Goal: Information Seeking & Learning: Learn about a topic

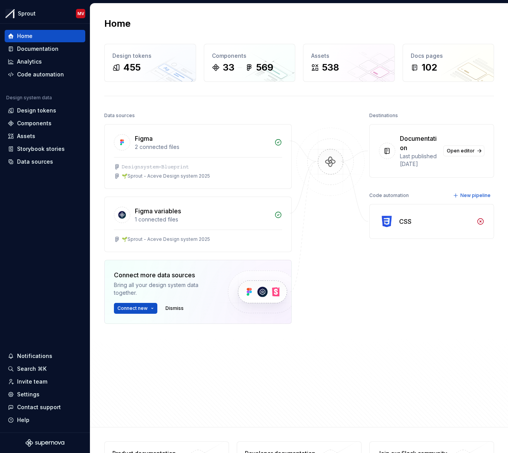
click at [158, 25] on div "Home" at bounding box center [299, 23] width 390 height 12
click at [43, 49] on div "Documentation" at bounding box center [37, 49] width 41 height 8
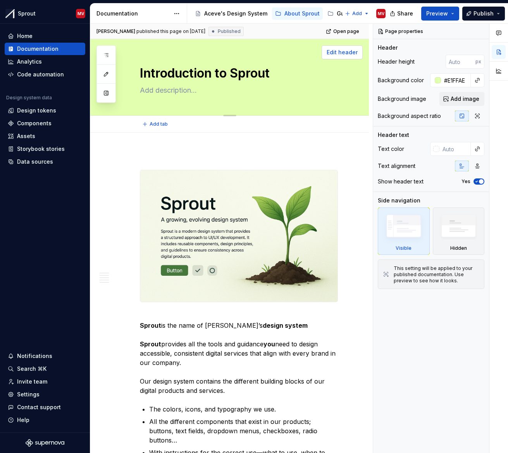
click at [333, 51] on span "Edit header" at bounding box center [342, 52] width 31 height 8
click at [351, 51] on span "Edit header" at bounding box center [342, 52] width 31 height 8
click at [446, 10] on span "Preview" at bounding box center [437, 14] width 22 height 8
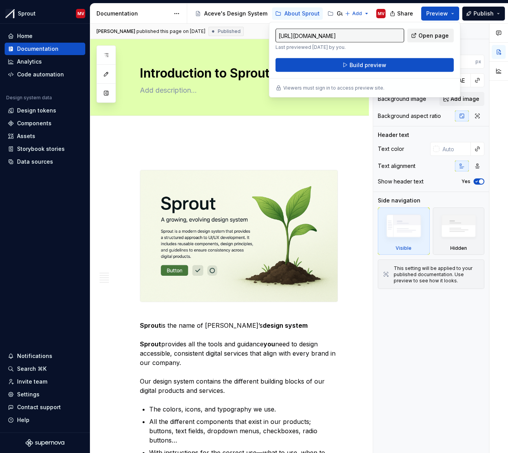
click at [422, 36] on span "Open page" at bounding box center [434, 36] width 30 height 8
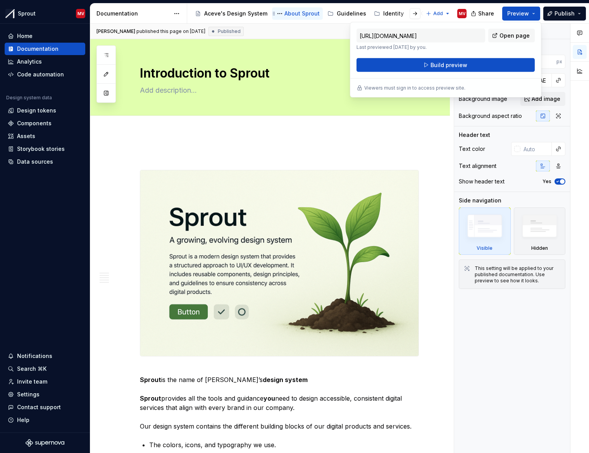
click at [288, 16] on div "About Sprout" at bounding box center [302, 14] width 35 height 8
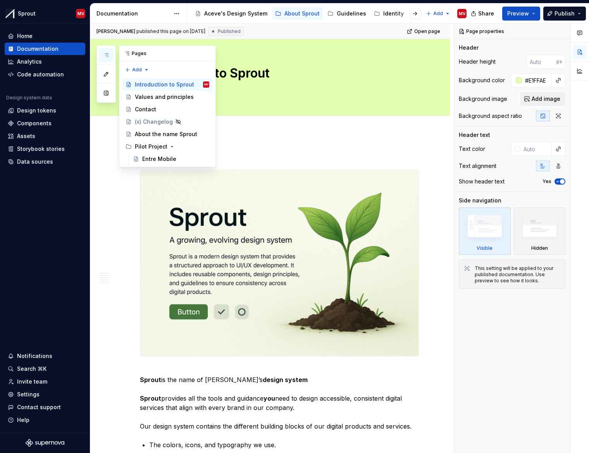
click at [103, 53] on icon "button" at bounding box center [106, 55] width 6 height 6
click at [151, 110] on div "Contact" at bounding box center [145, 109] width 21 height 8
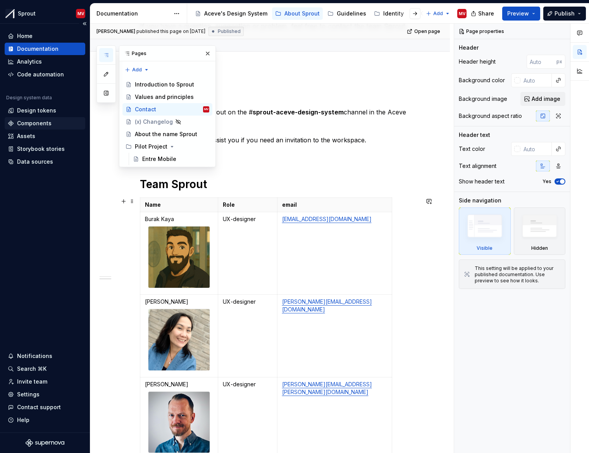
scroll to position [145, 0]
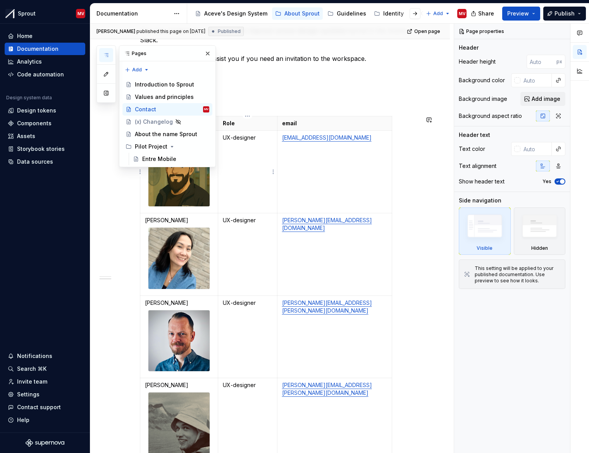
type textarea "*"
click at [246, 171] on td "UX-designer" at bounding box center [247, 172] width 59 height 83
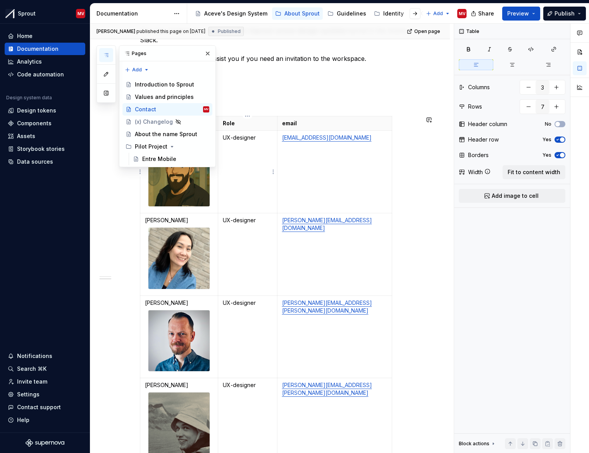
click at [236, 136] on p "UX-designer" at bounding box center [248, 138] width 50 height 8
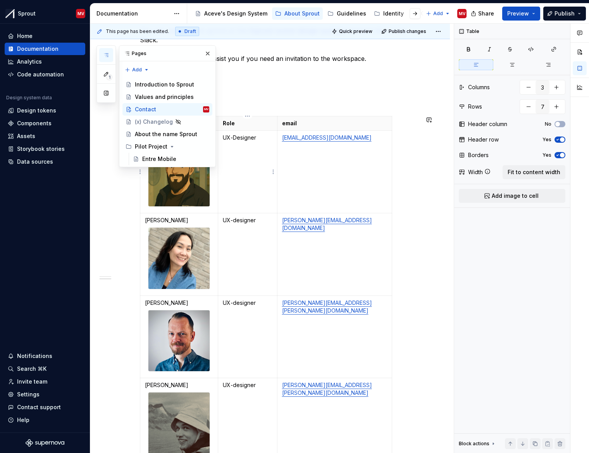
click at [233, 138] on p "UX-Designer" at bounding box center [248, 138] width 50 height 8
click at [232, 221] on p "UX-designer" at bounding box center [248, 220] width 50 height 8
click at [156, 221] on p "[PERSON_NAME]" at bounding box center [179, 220] width 68 height 8
click at [260, 245] on td "UX Designer" at bounding box center [247, 254] width 59 height 83
click at [207, 52] on button "button" at bounding box center [207, 53] width 11 height 11
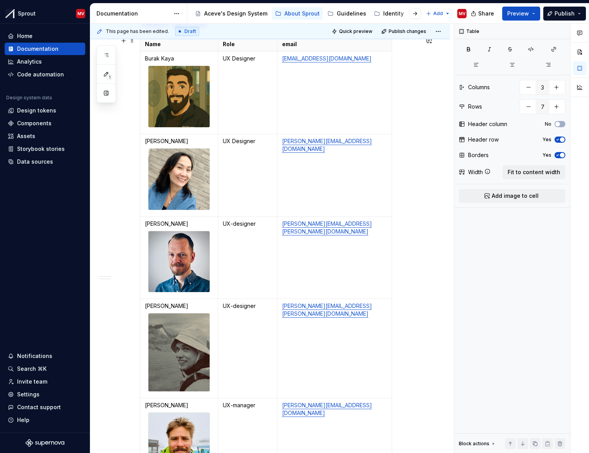
scroll to position [252, 0]
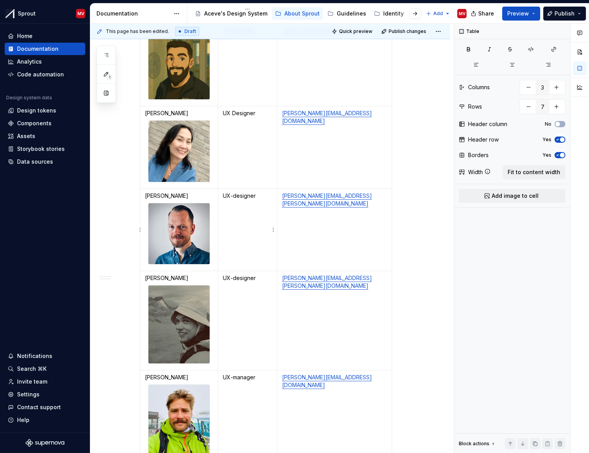
click at [233, 195] on p "UX-designer" at bounding box center [248, 196] width 50 height 8
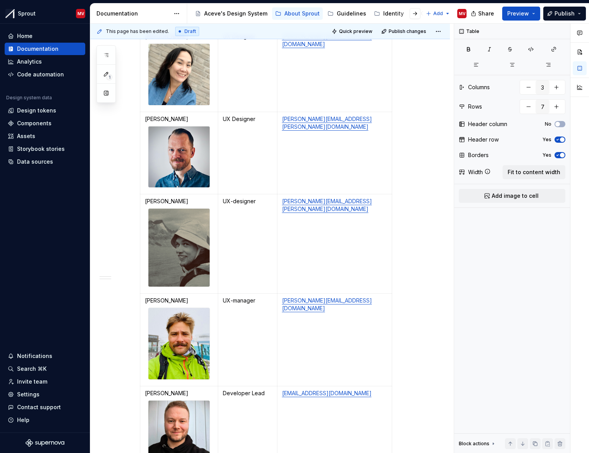
scroll to position [385, 0]
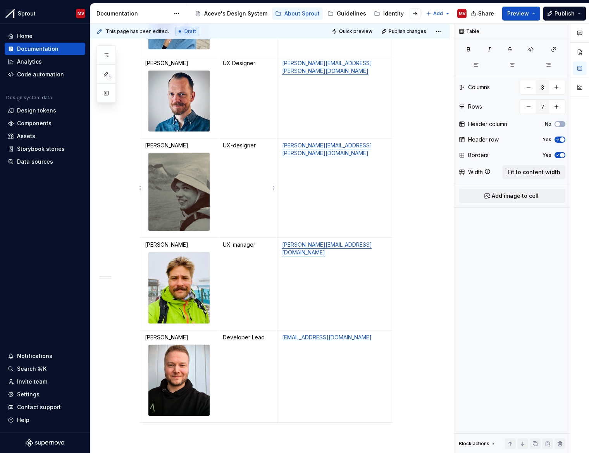
click at [245, 145] on p "UX-designer" at bounding box center [248, 146] width 50 height 8
click at [233, 245] on p "UX-manager" at bounding box center [248, 245] width 50 height 8
click at [247, 280] on td "UX Manager" at bounding box center [247, 284] width 59 height 93
click at [186, 247] on p "[PERSON_NAME]" at bounding box center [179, 245] width 68 height 8
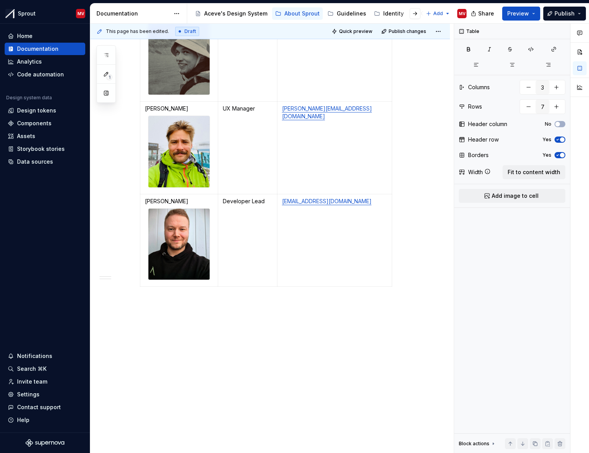
scroll to position [0, 0]
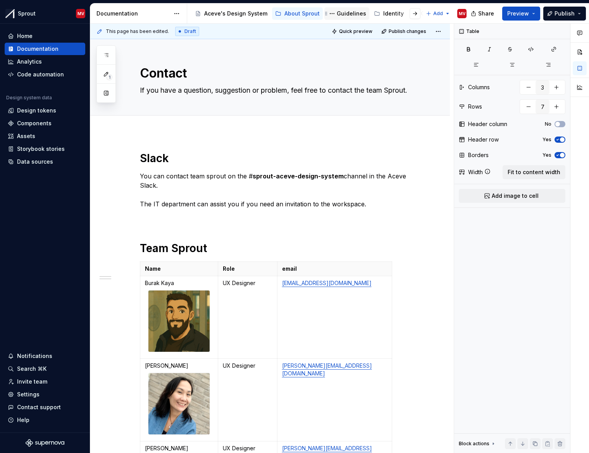
click at [340, 14] on div "Guidelines" at bounding box center [351, 14] width 29 height 8
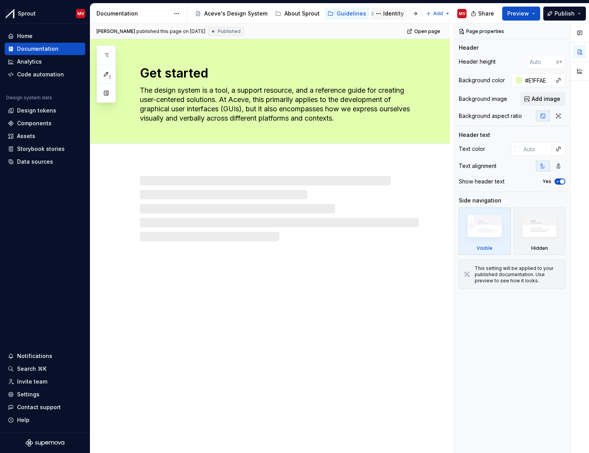
click at [387, 13] on div "Identity" at bounding box center [393, 14] width 21 height 8
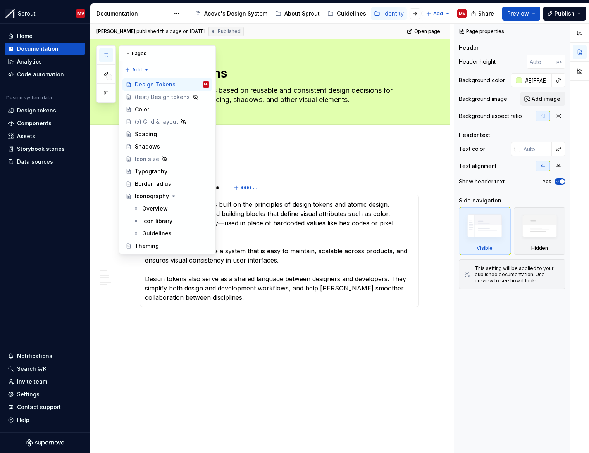
click at [103, 52] on icon "button" at bounding box center [106, 55] width 6 height 6
click at [415, 16] on button "button" at bounding box center [415, 13] width 11 height 11
click at [412, 15] on div "Personas" at bounding box center [420, 14] width 26 height 8
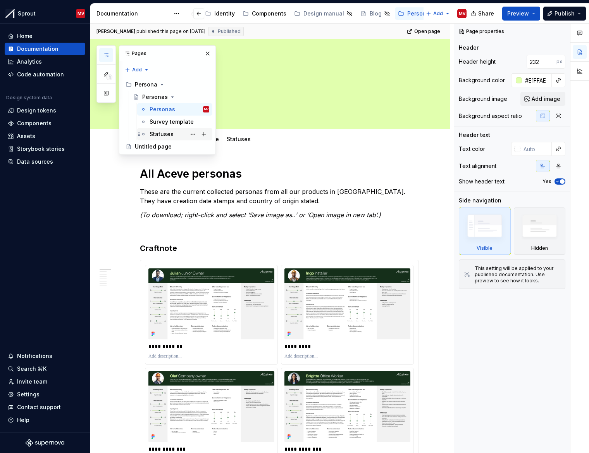
click at [169, 139] on div "Statuses" at bounding box center [180, 134] width 60 height 11
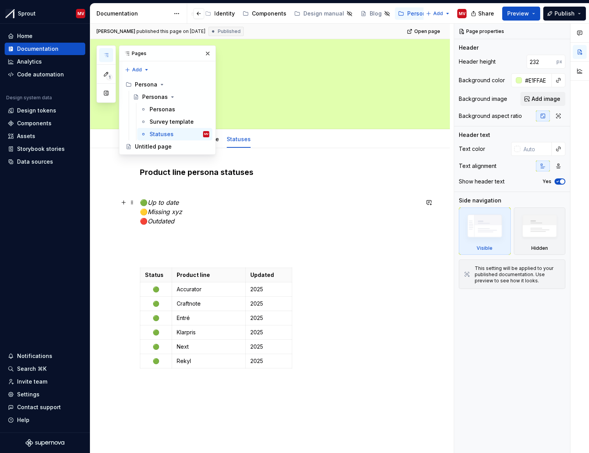
click at [346, 200] on p "🟢 Up to date 🟡 Missing xyz 🔴 Outdated" at bounding box center [279, 212] width 279 height 28
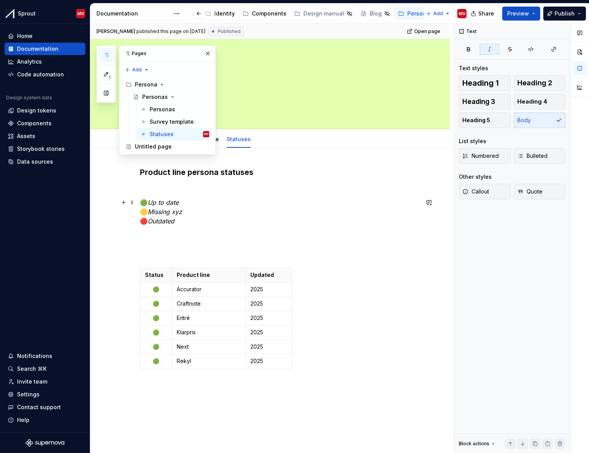
click at [168, 214] on em "Missing xyz" at bounding box center [165, 212] width 35 height 8
click at [209, 52] on button "button" at bounding box center [207, 53] width 11 height 11
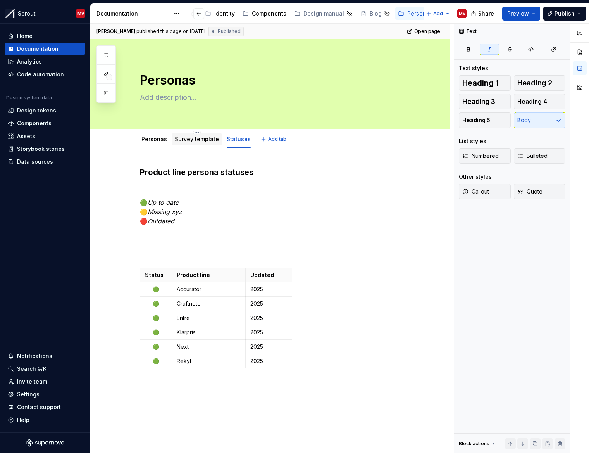
click at [195, 138] on link "Survey template" at bounding box center [197, 139] width 44 height 7
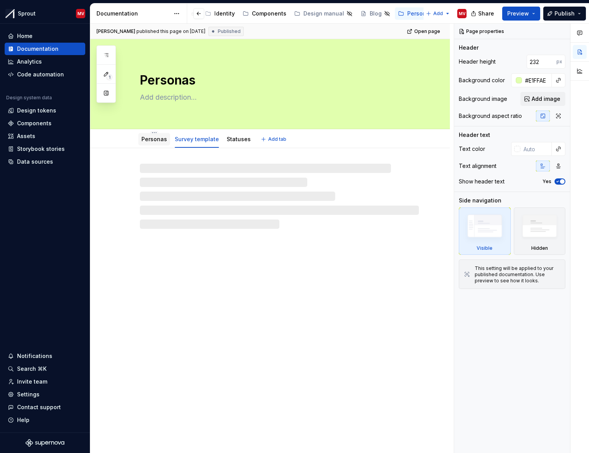
click at [150, 142] on link "Personas" at bounding box center [155, 139] width 26 height 7
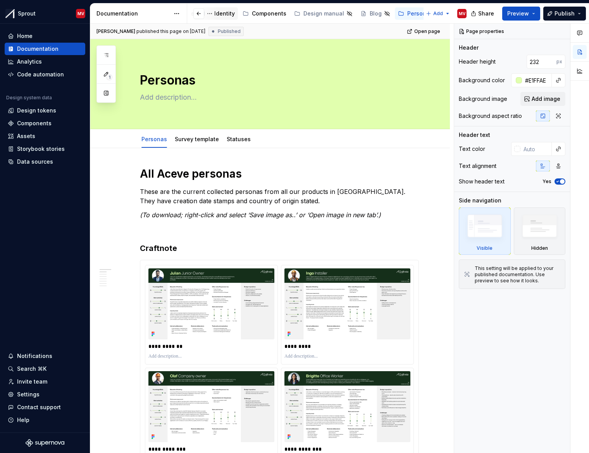
click at [220, 15] on div "Identity" at bounding box center [224, 14] width 21 height 8
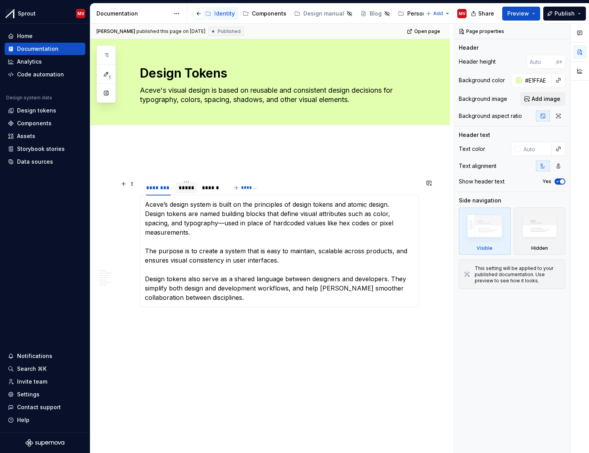
click at [190, 188] on div "*****" at bounding box center [187, 188] width 16 height 8
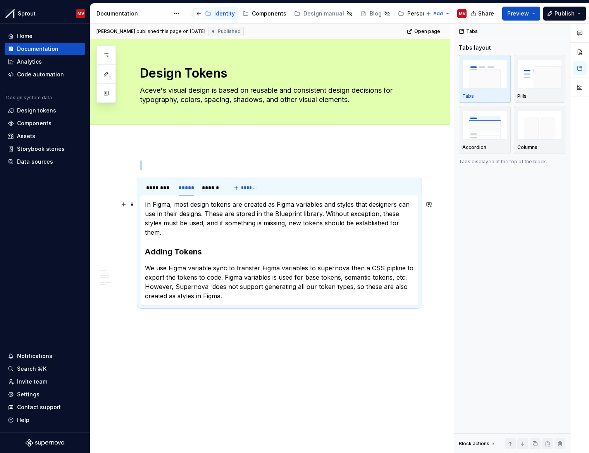
scroll to position [16, 0]
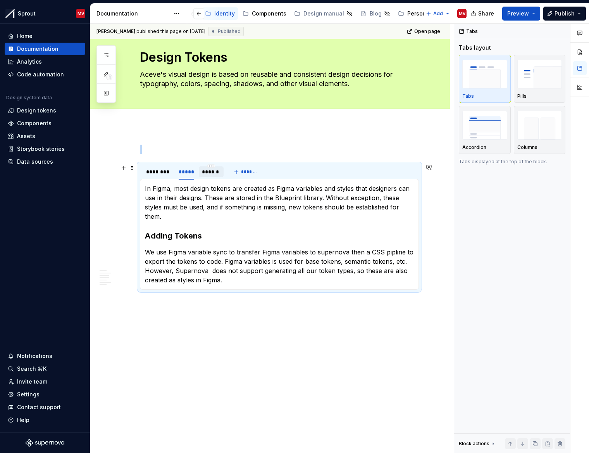
click at [206, 174] on div "******" at bounding box center [211, 172] width 19 height 8
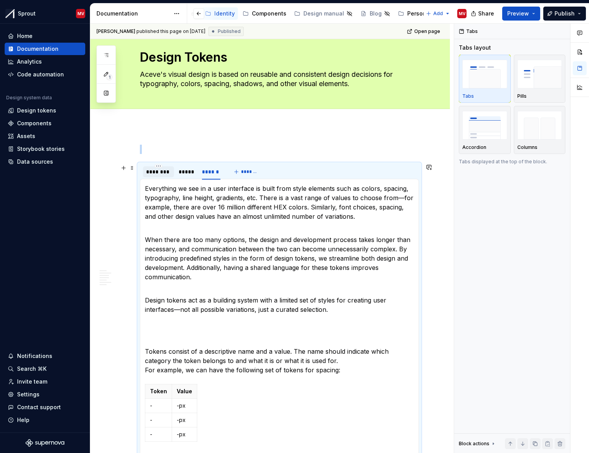
click at [156, 171] on div "********" at bounding box center [158, 172] width 25 height 8
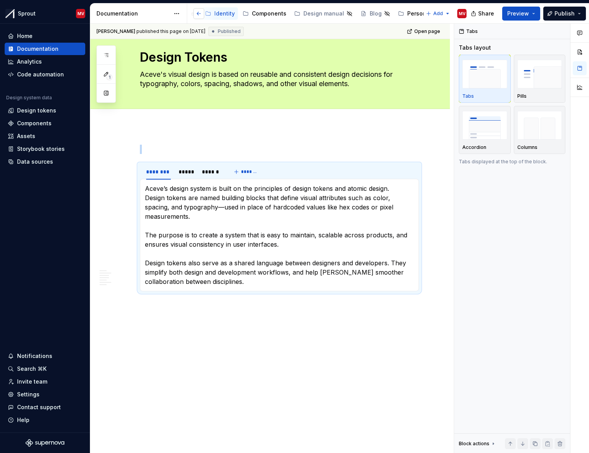
click at [199, 12] on button "button" at bounding box center [198, 13] width 11 height 11
click at [340, 17] on div "Guidelines" at bounding box center [347, 13] width 39 height 9
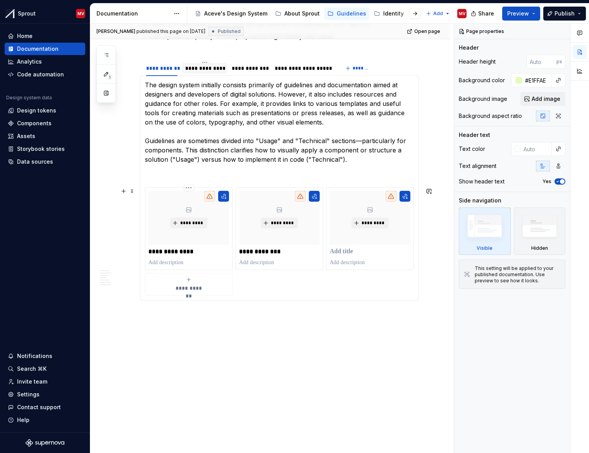
scroll to position [268, 0]
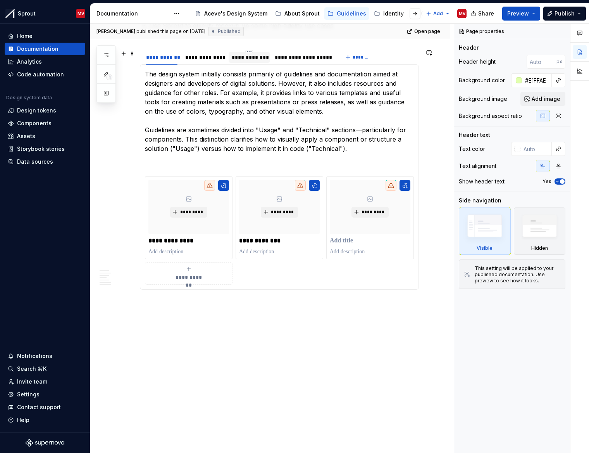
click at [254, 62] on div "**********" at bounding box center [250, 57] width 42 height 11
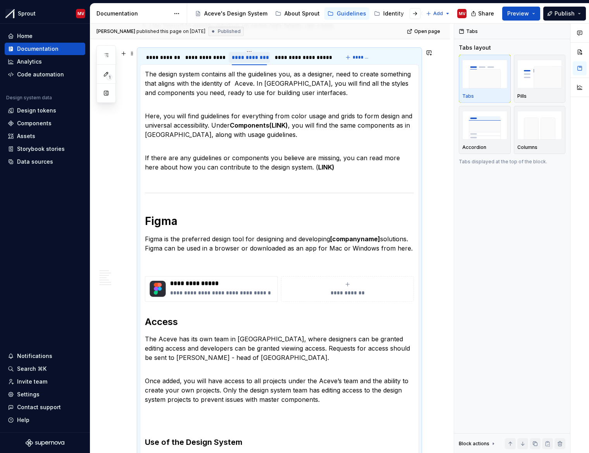
type textarea "*"
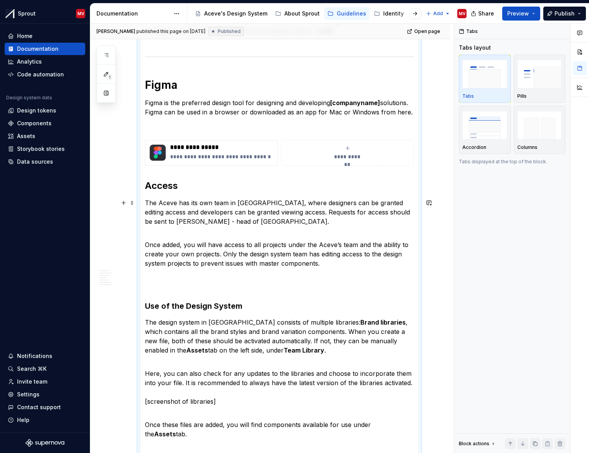
scroll to position [470, 0]
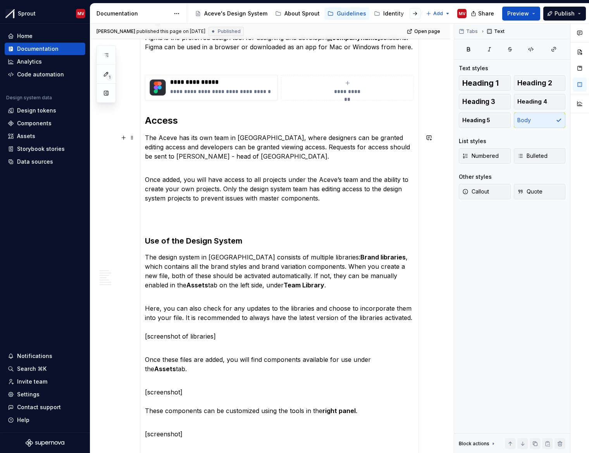
click at [148, 156] on p "The Aceve has its own team in [GEOGRAPHIC_DATA], where designers can be granted…" at bounding box center [279, 147] width 269 height 28
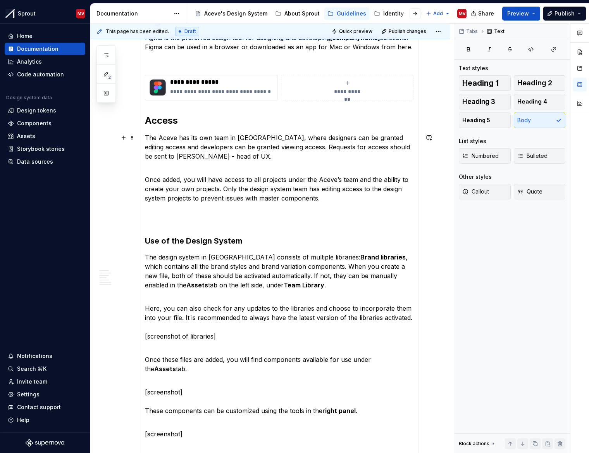
click at [170, 157] on p "The Aceve has its own team in [GEOGRAPHIC_DATA], where designers can be granted…" at bounding box center [279, 147] width 269 height 28
click at [223, 156] on p "The Aceve has its own team in [GEOGRAPHIC_DATA], where designers can be granted…" at bounding box center [279, 147] width 269 height 28
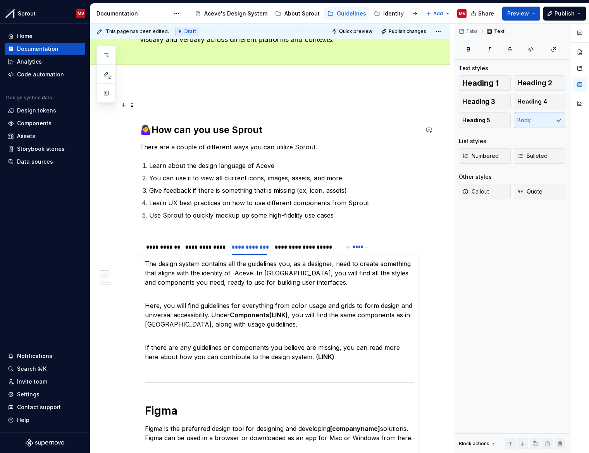
scroll to position [0, 0]
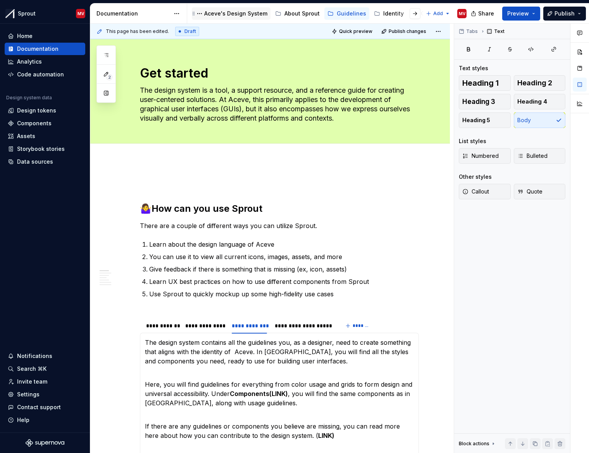
click at [236, 11] on div "Aceve's Design System" at bounding box center [235, 14] width 63 height 8
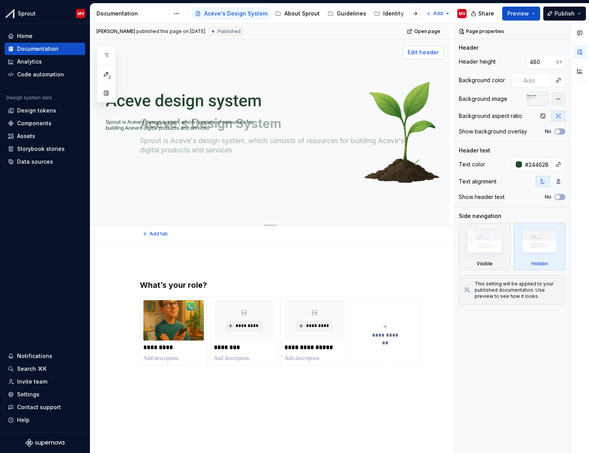
click at [428, 54] on span "Edit header" at bounding box center [423, 52] width 31 height 8
click at [421, 50] on span "Edit header" at bounding box center [423, 52] width 31 height 8
click at [442, 12] on html "Sprout MV Home Documentation Analytics Code automation Design system data Desig…" at bounding box center [294, 226] width 589 height 453
click at [357, 94] on html "Sprout MV Home Documentation Analytics Code automation Design system data Desig…" at bounding box center [294, 226] width 589 height 453
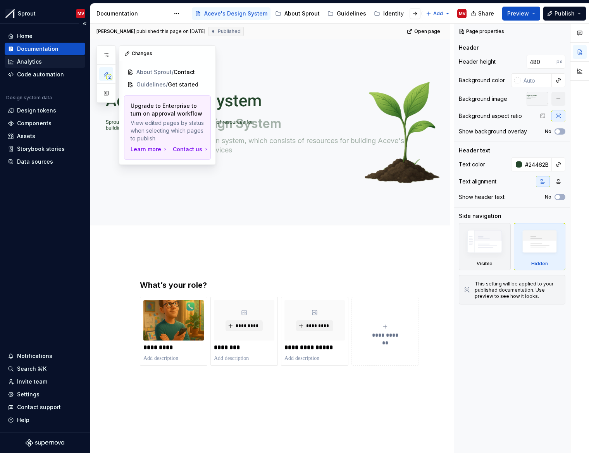
type textarea "*"
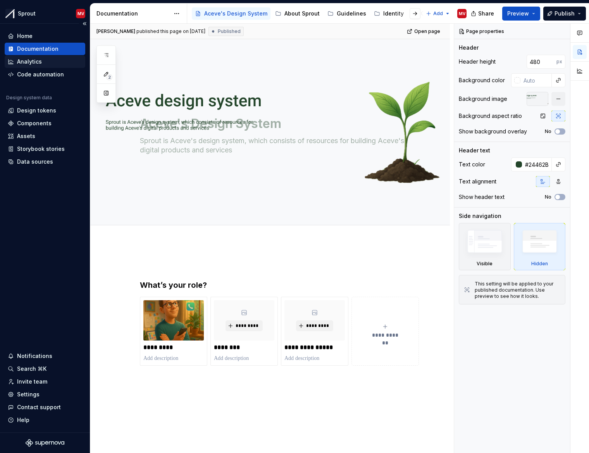
click at [26, 62] on div "Analytics" at bounding box center [29, 62] width 25 height 8
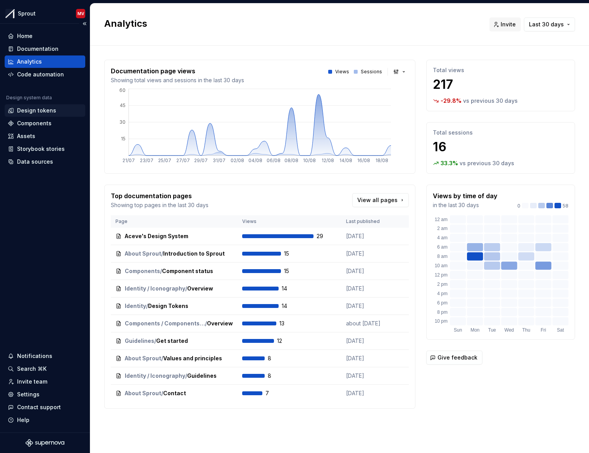
click at [36, 108] on div "Design tokens" at bounding box center [36, 111] width 39 height 8
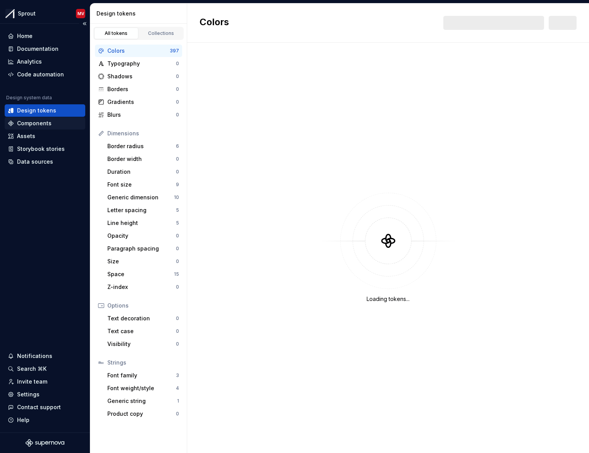
click at [37, 123] on div "Components" at bounding box center [34, 123] width 35 height 8
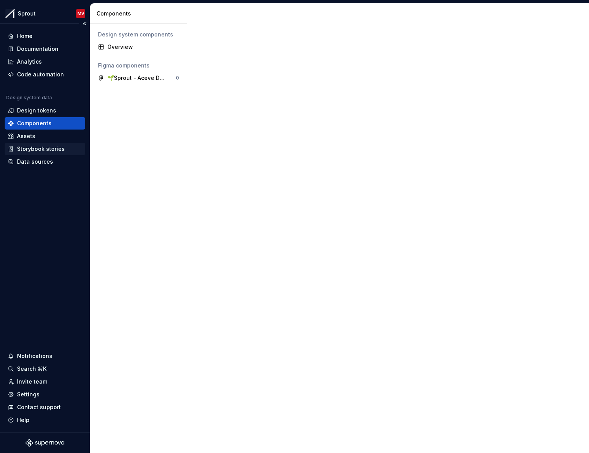
click at [39, 145] on div "Storybook stories" at bounding box center [41, 149] width 48 height 8
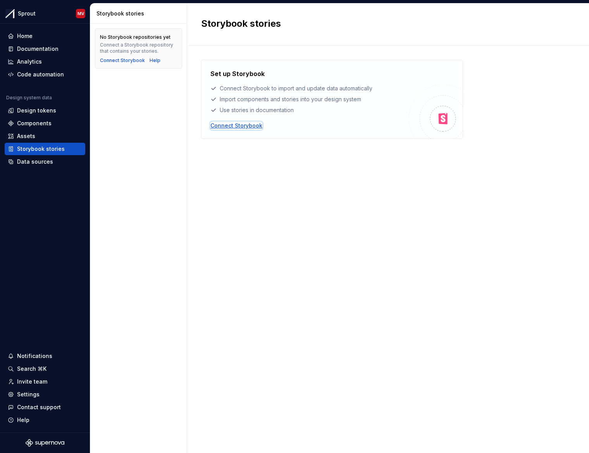
click at [250, 128] on div "Connect Storybook" at bounding box center [237, 126] width 52 height 8
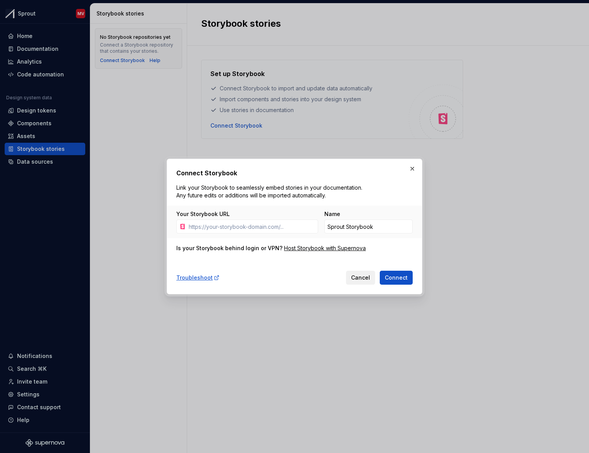
click at [357, 276] on span "Cancel" at bounding box center [360, 278] width 19 height 8
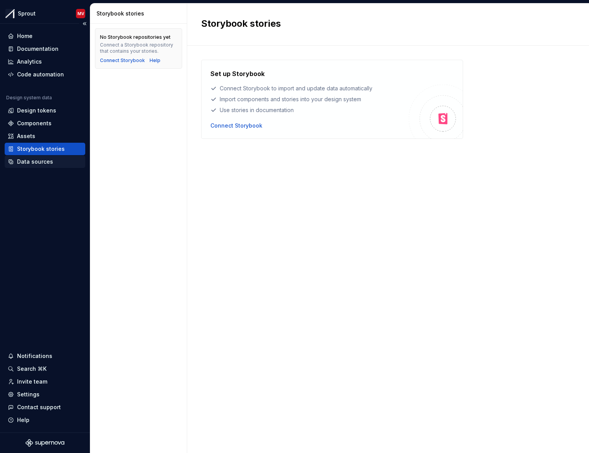
click at [53, 164] on div "Data sources" at bounding box center [45, 162] width 74 height 8
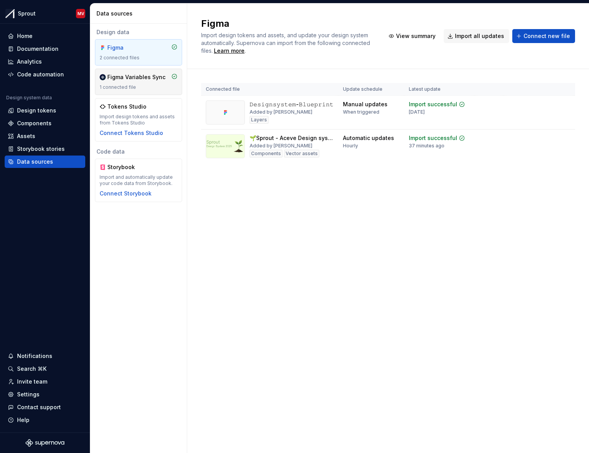
click at [140, 87] on div "1 connected file" at bounding box center [139, 87] width 78 height 6
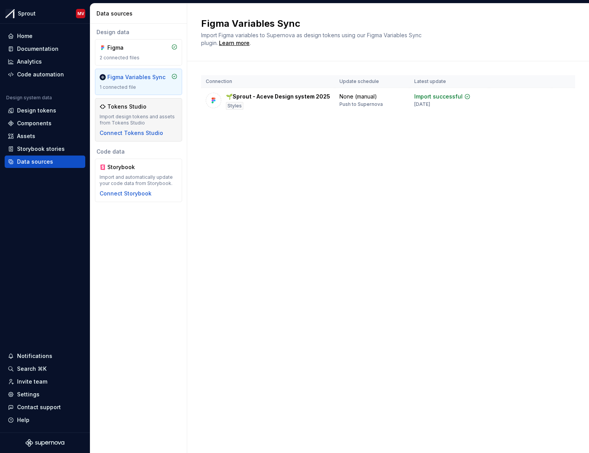
click at [134, 118] on div "Import design tokens and assets from Tokens Studio" at bounding box center [139, 120] width 78 height 12
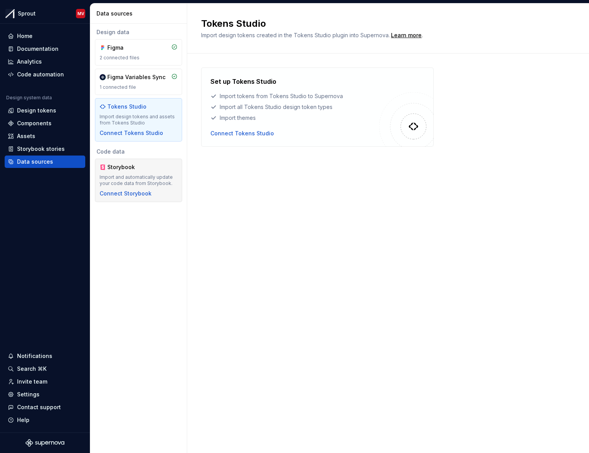
click at [162, 181] on div "Import and automatically update your code data from Storybook." at bounding box center [139, 180] width 78 height 12
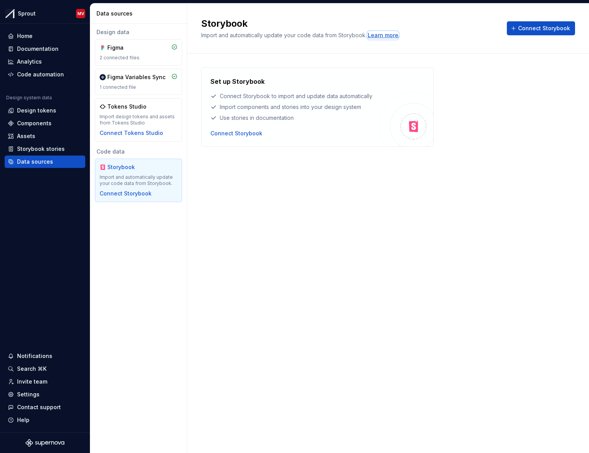
click at [383, 38] on div "Learn more" at bounding box center [383, 35] width 31 height 8
